Goal: Information Seeking & Learning: Learn about a topic

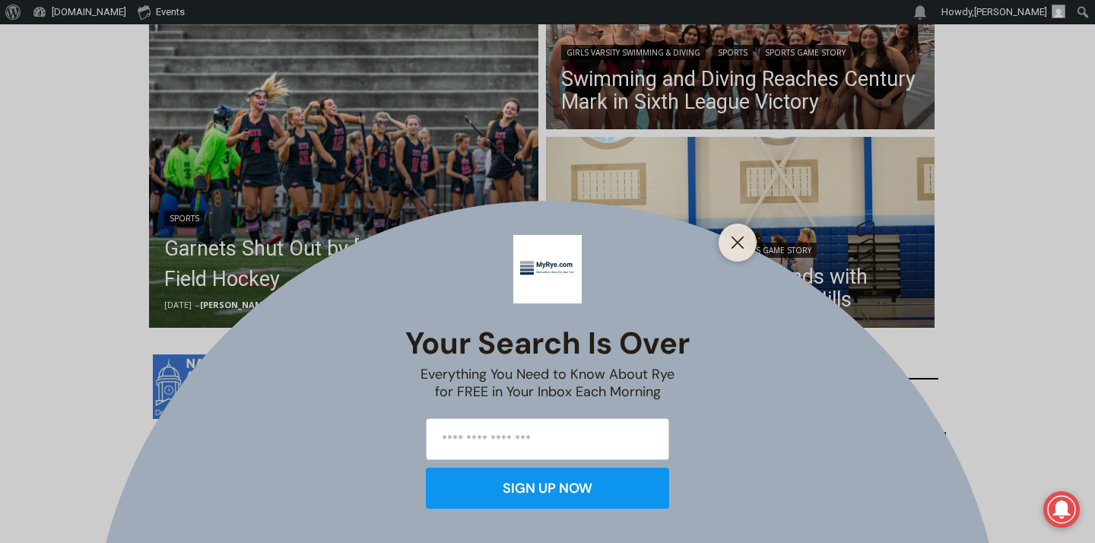
scroll to position [532, 0]
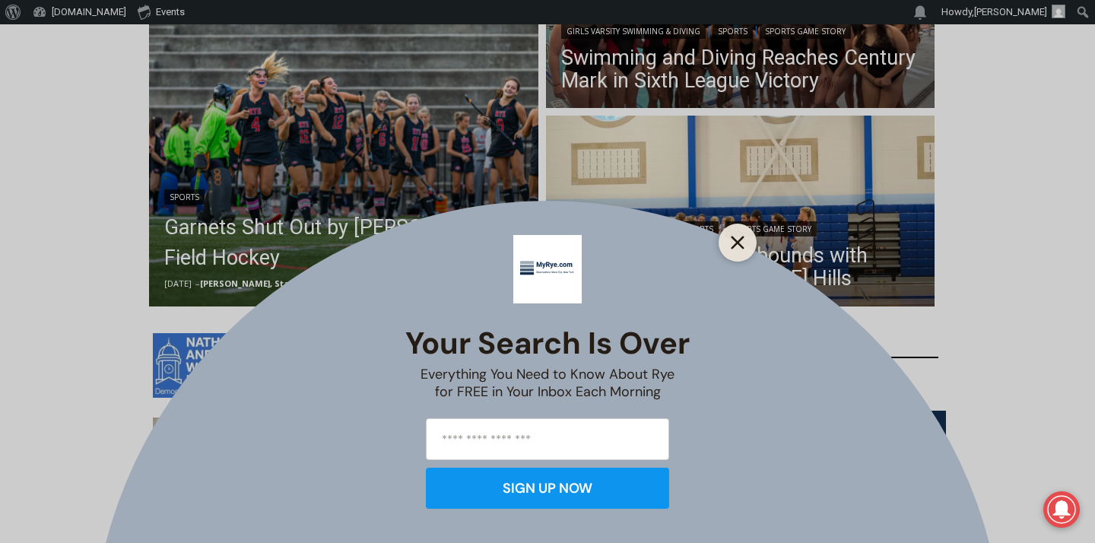
click at [738, 239] on icon "Close" at bounding box center [738, 243] width 14 height 14
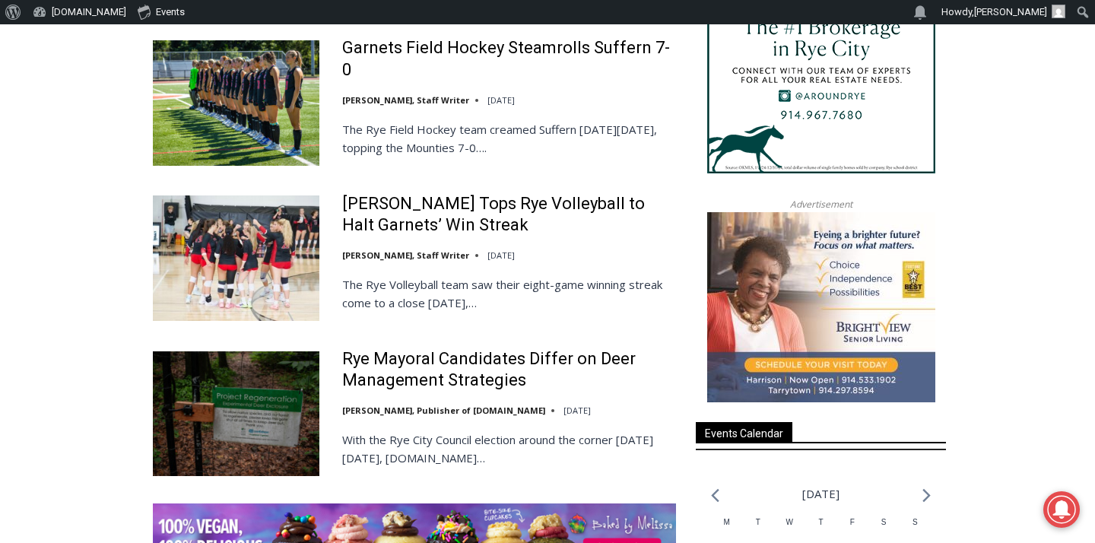
scroll to position [1902, 0]
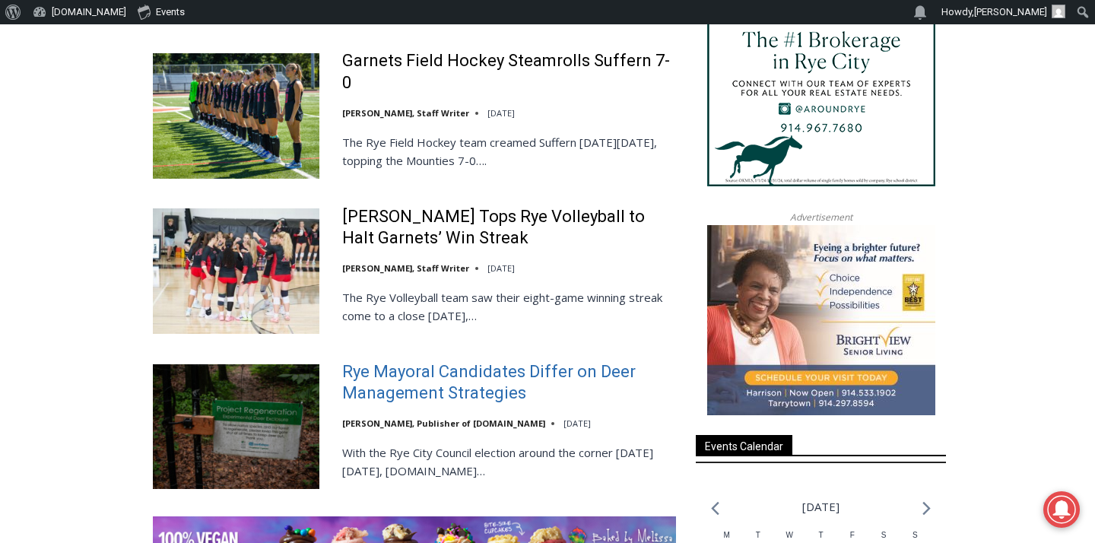
click at [478, 386] on link "Rye Mayoral Candidates Differ on Deer Management Strategies" at bounding box center [509, 382] width 334 height 43
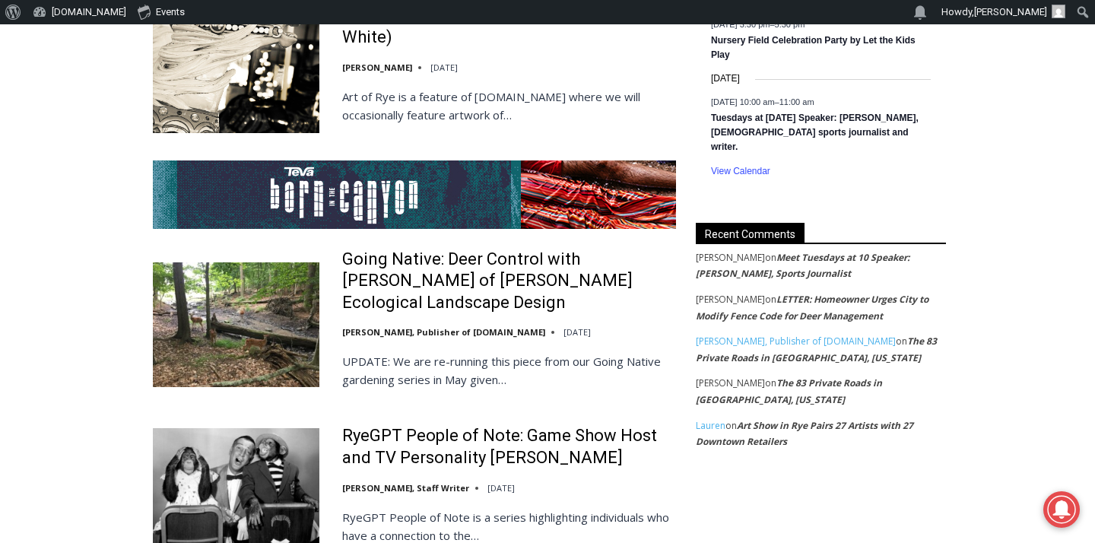
scroll to position [2810, 0]
